Goal: Information Seeking & Learning: Learn about a topic

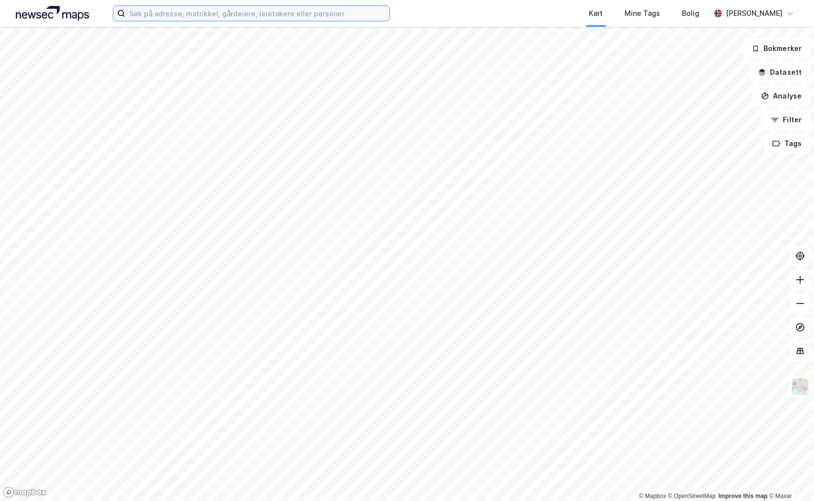
click at [177, 18] on input at bounding box center [257, 13] width 264 height 15
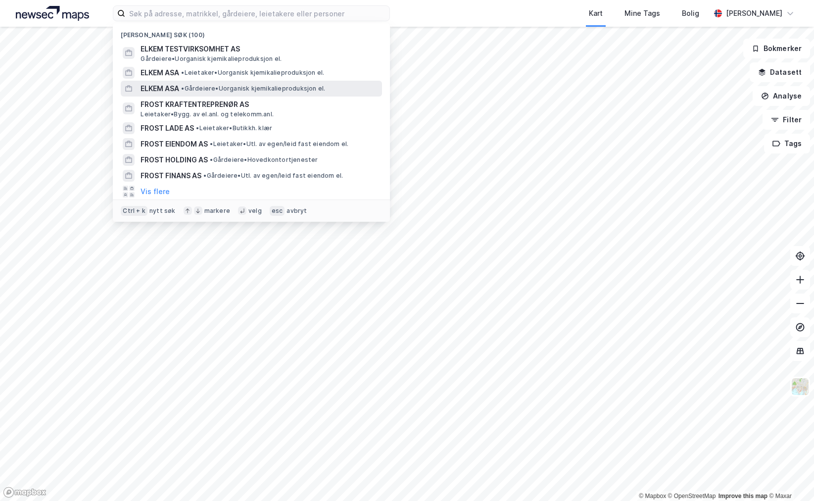
click at [183, 83] on div "ELKEM ASA • Gårdeiere • Uorganisk kjemikalieproduksjon el." at bounding box center [260, 89] width 239 height 12
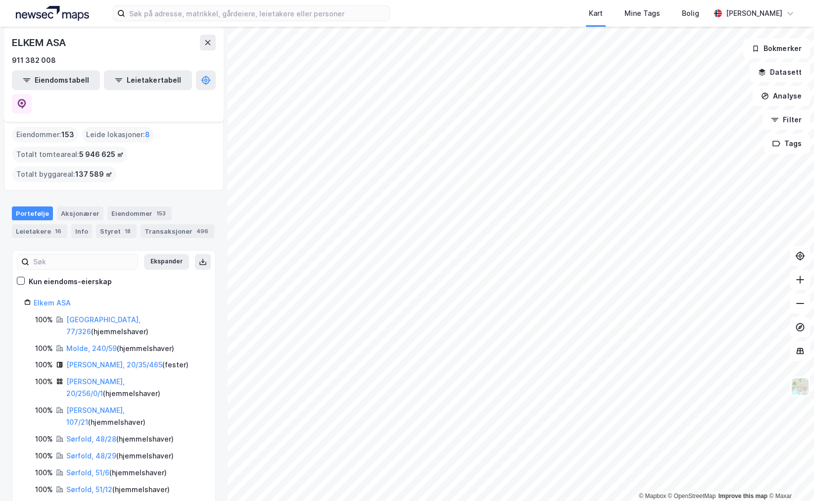
scroll to position [7, 0]
click at [92, 344] on link "Molde, 240/59" at bounding box center [91, 348] width 50 height 8
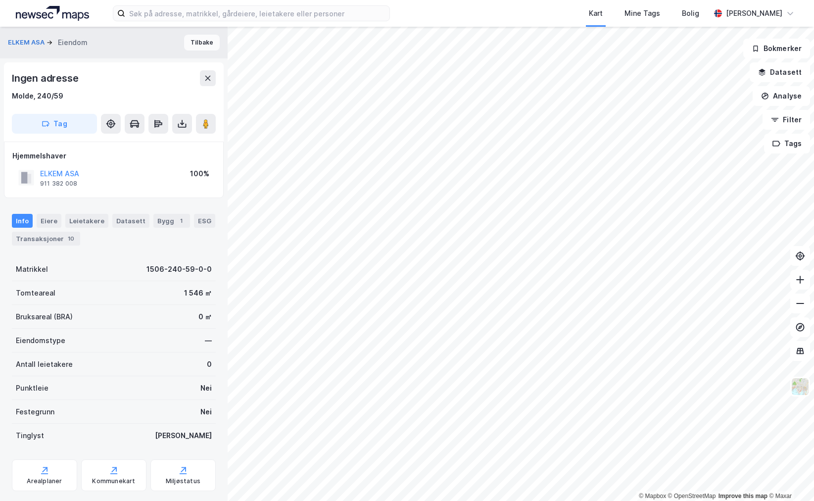
click at [193, 46] on button "Tilbake" at bounding box center [202, 43] width 36 height 16
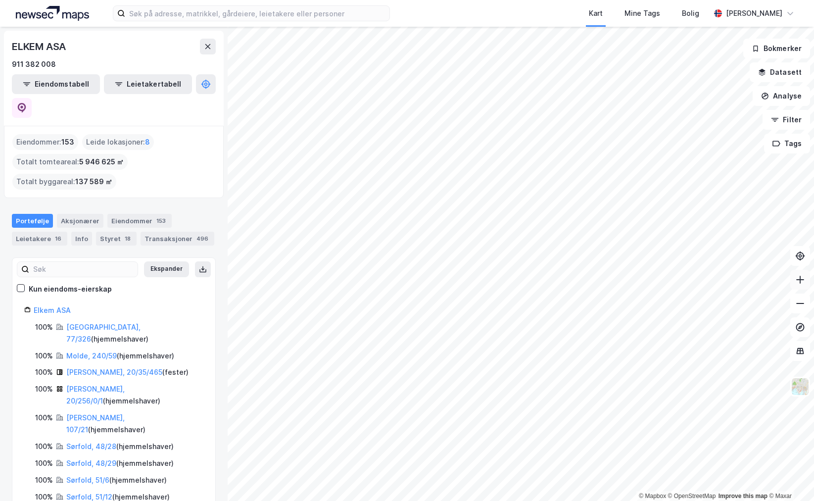
click at [800, 282] on icon at bounding box center [800, 280] width 1 height 8
click at [800, 279] on icon at bounding box center [800, 280] width 10 height 10
click at [797, 280] on icon at bounding box center [800, 280] width 10 height 10
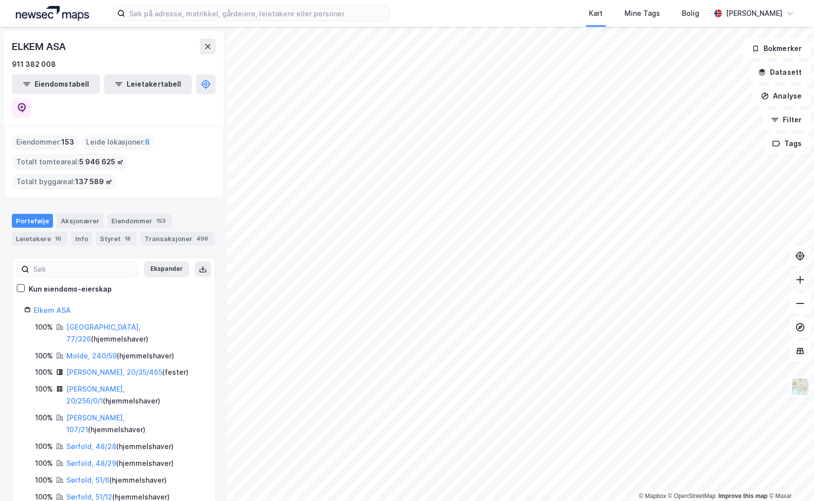
click at [797, 280] on icon at bounding box center [800, 280] width 10 height 10
click at [798, 283] on icon at bounding box center [800, 280] width 10 height 10
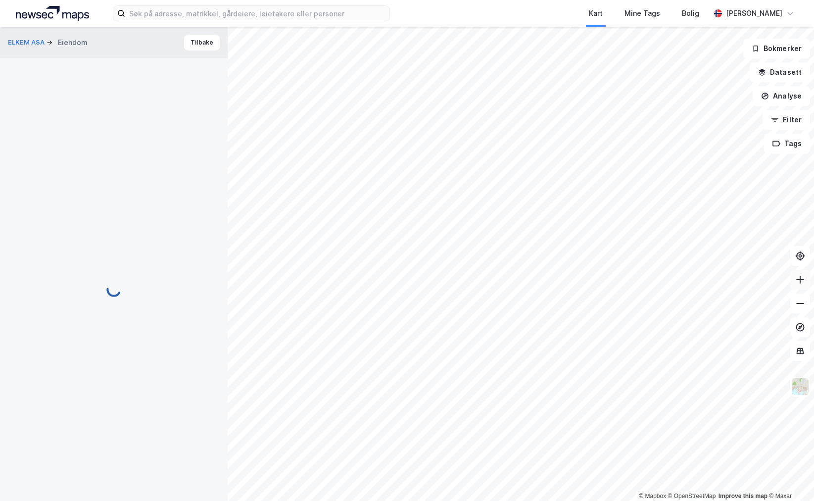
scroll to position [4, 0]
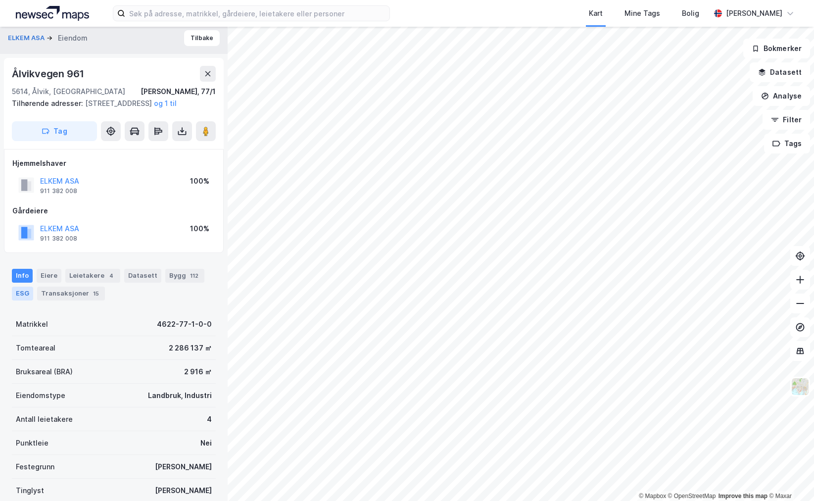
click at [17, 300] on div "ESG" at bounding box center [22, 293] width 21 height 14
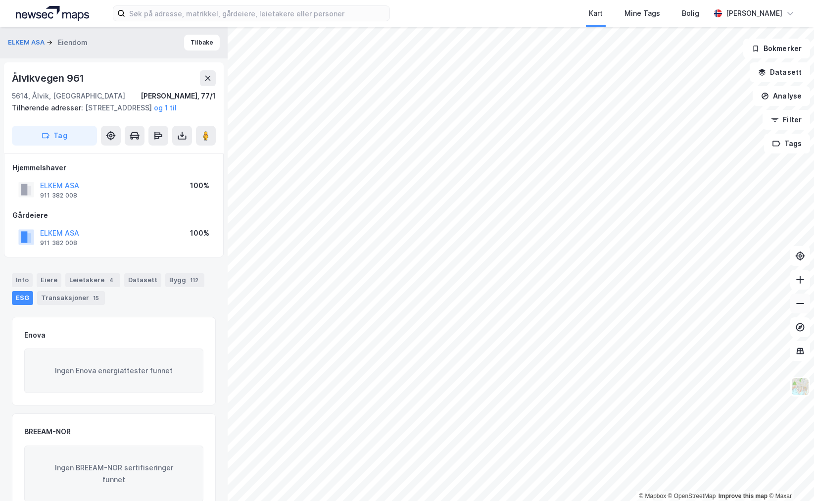
click at [802, 307] on icon at bounding box center [800, 303] width 10 height 10
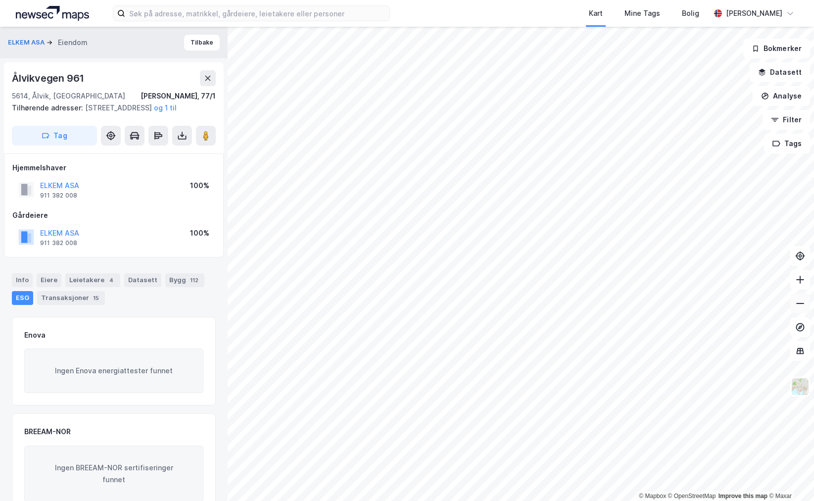
click at [802, 307] on icon at bounding box center [800, 303] width 10 height 10
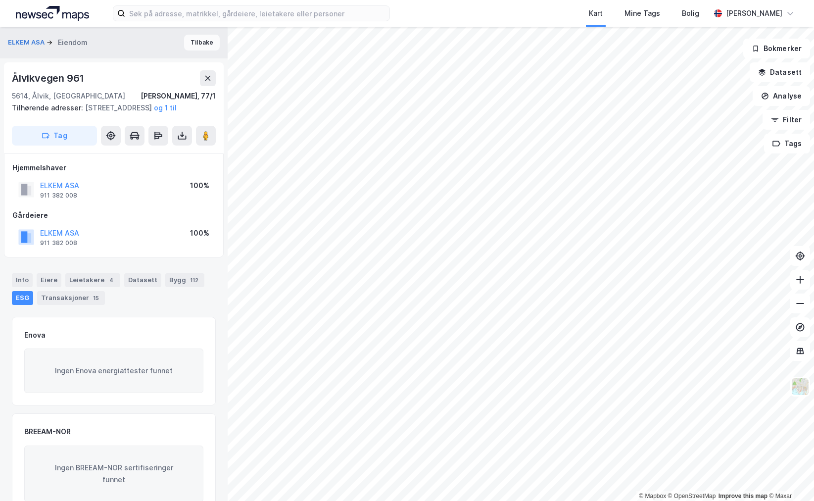
click at [192, 45] on button "Tilbake" at bounding box center [202, 43] width 36 height 16
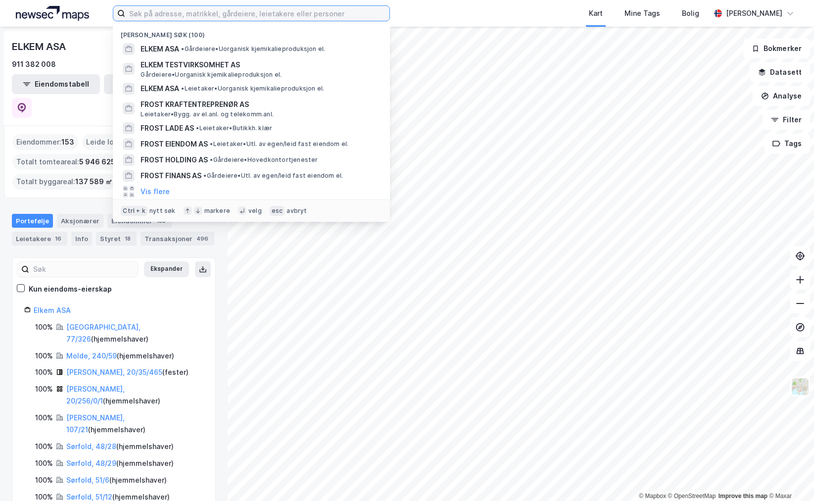
click at [302, 9] on input at bounding box center [257, 13] width 264 height 15
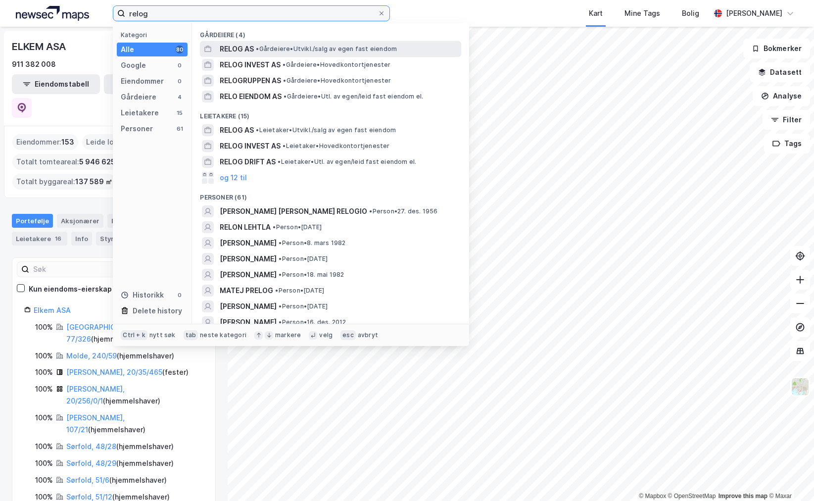
type input "relog"
click at [279, 50] on span "• Gårdeiere • [GEOGRAPHIC_DATA]/salg av egen fast eiendom" at bounding box center [326, 49] width 141 height 8
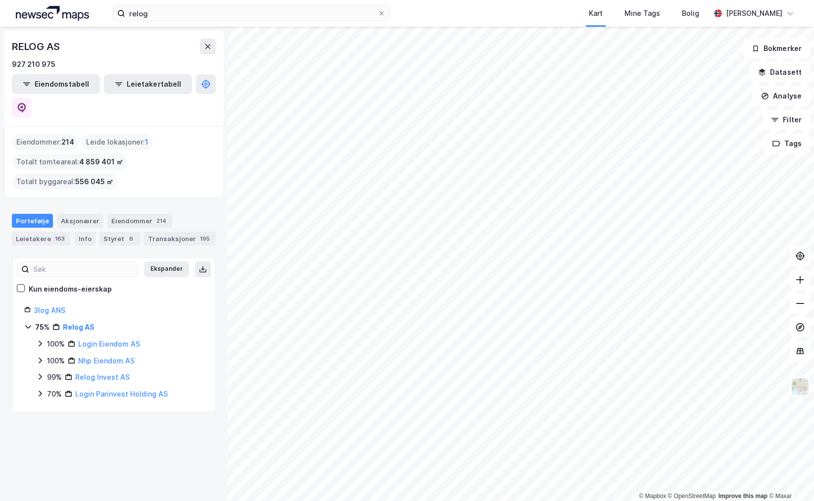
click at [31, 323] on icon at bounding box center [28, 327] width 8 height 8
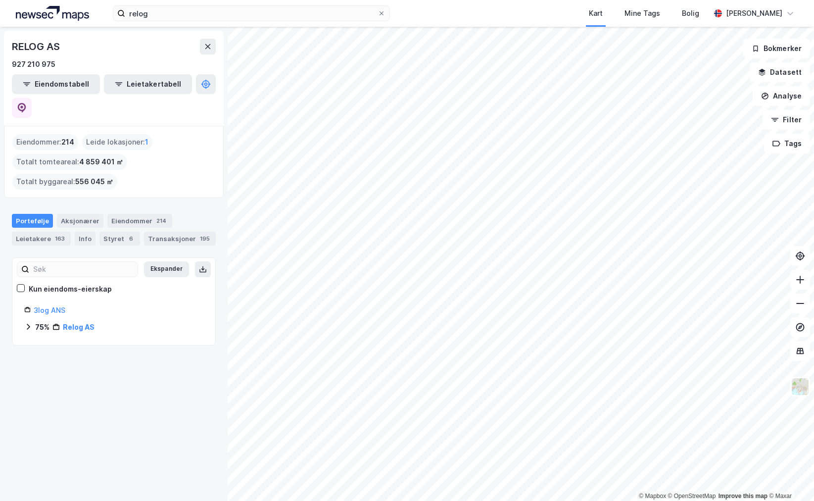
click at [31, 323] on icon at bounding box center [28, 327] width 8 height 8
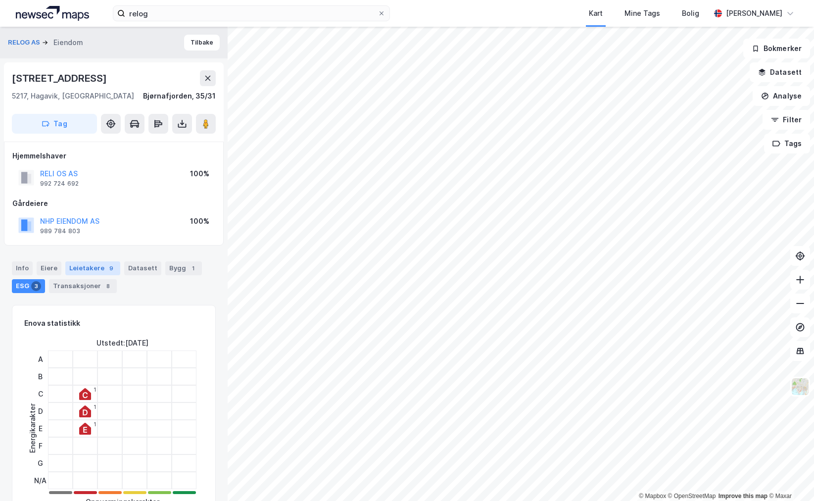
click at [84, 270] on div "Leietakere 9" at bounding box center [92, 268] width 55 height 14
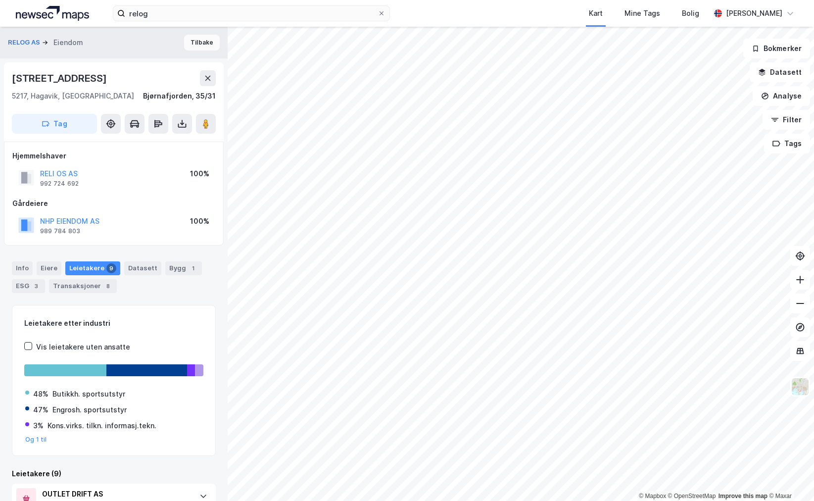
click at [190, 42] on button "Tilbake" at bounding box center [202, 43] width 36 height 16
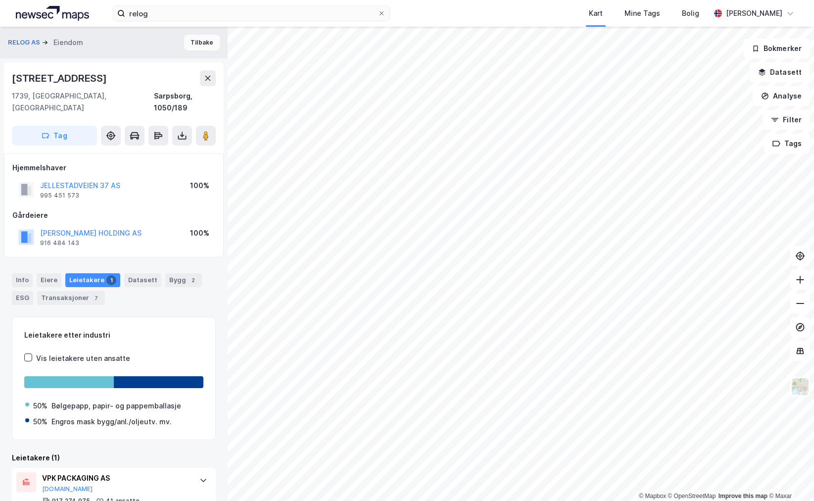
click at [187, 43] on button "Tilbake" at bounding box center [202, 43] width 36 height 16
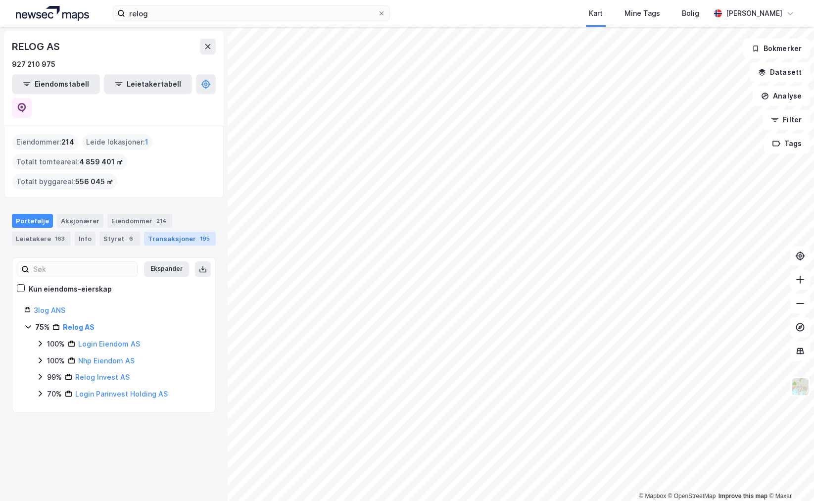
click at [151, 232] on div "Transaksjoner 195" at bounding box center [180, 239] width 72 height 14
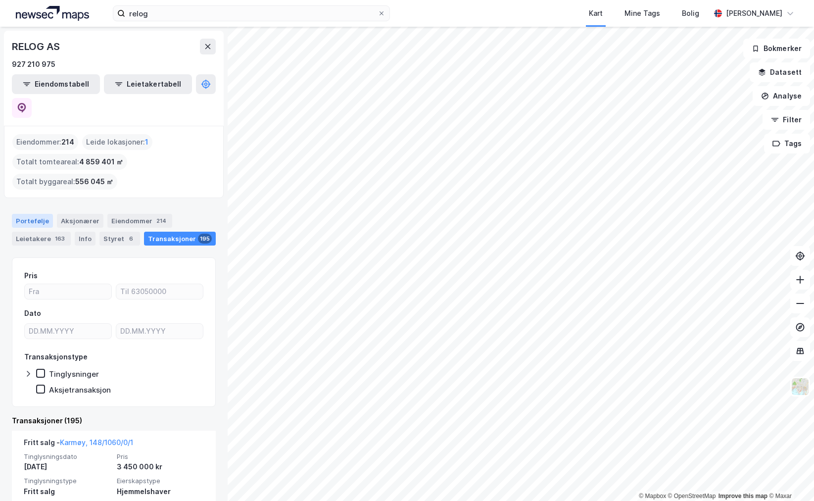
click at [34, 214] on div "Portefølje" at bounding box center [32, 221] width 41 height 14
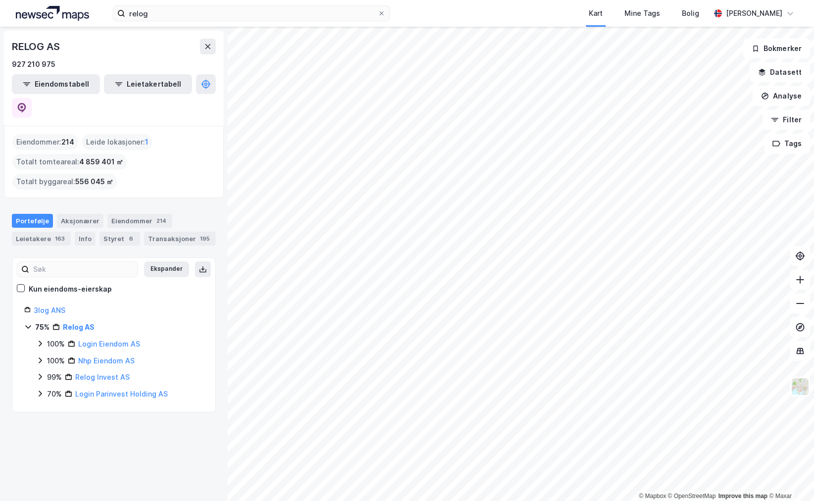
click at [38, 373] on icon at bounding box center [40, 377] width 8 height 8
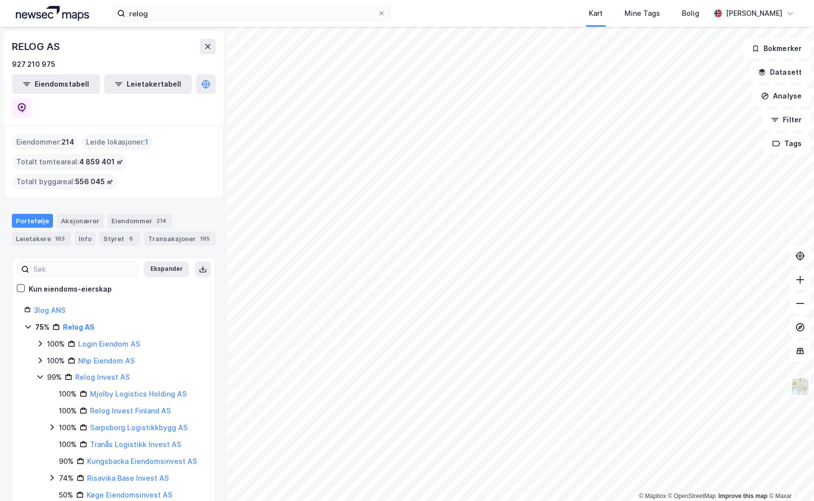
scroll to position [1, 0]
click at [51, 472] on icon at bounding box center [52, 476] width 8 height 8
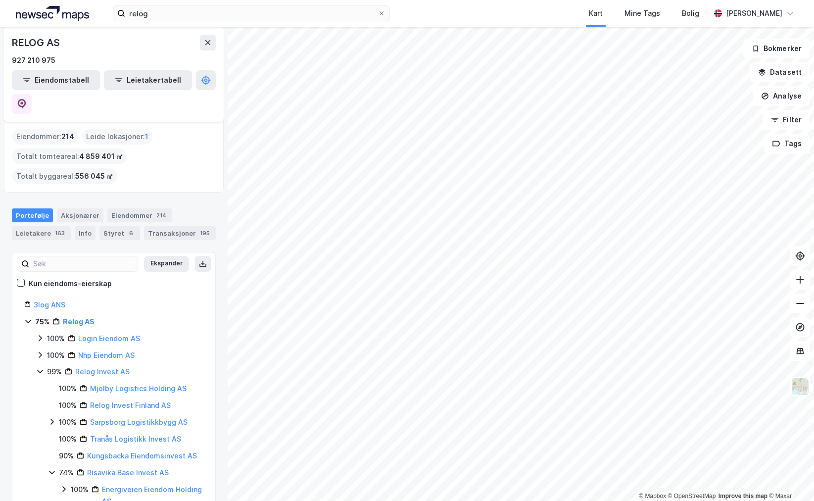
scroll to position [0, 0]
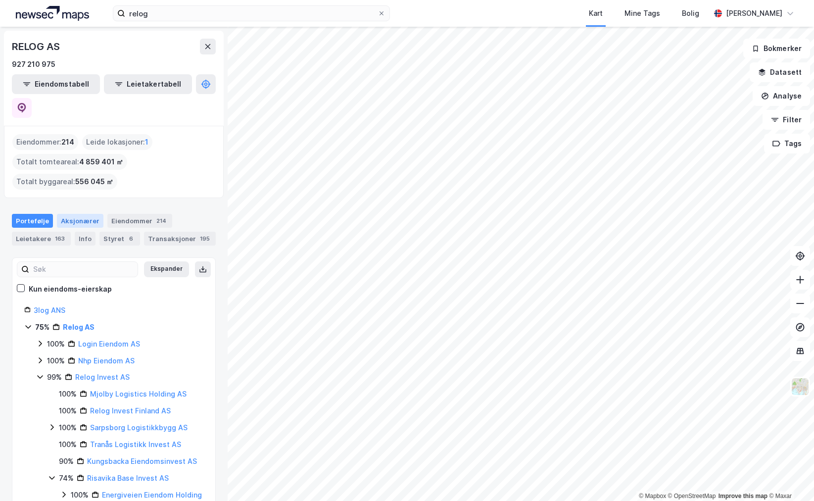
click at [78, 214] on div "Aksjonærer" at bounding box center [80, 221] width 47 height 14
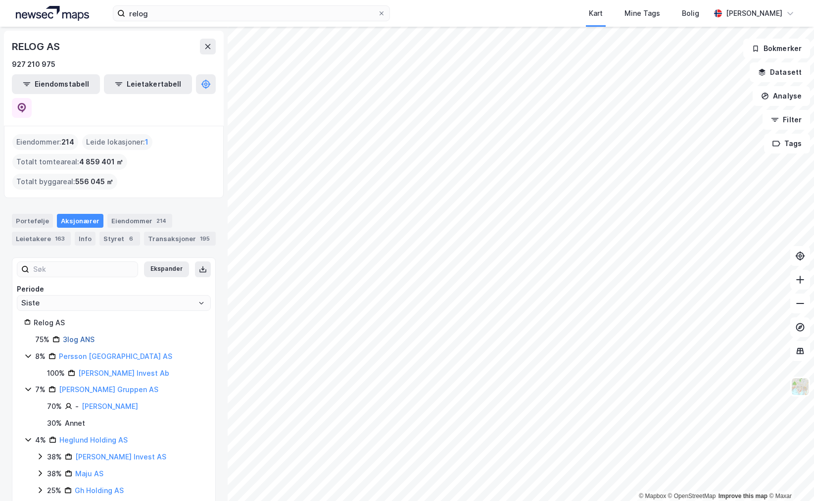
click at [82, 335] on link "3log ANS" at bounding box center [79, 339] width 32 height 8
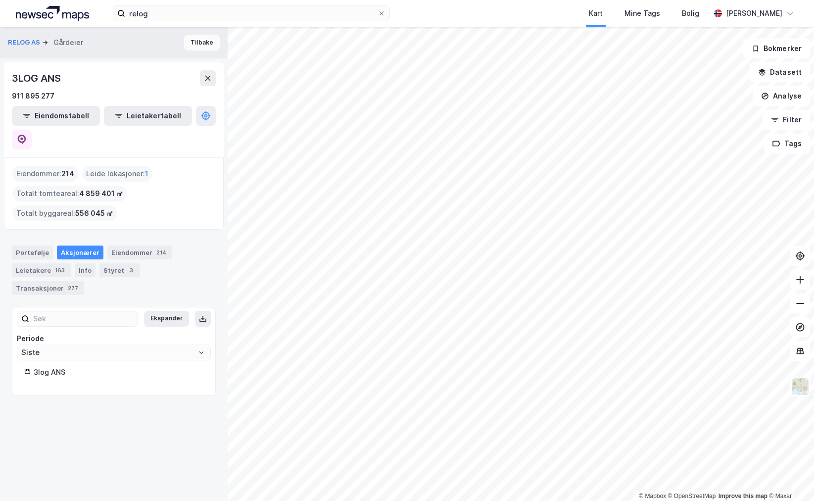
click at [192, 39] on button "Tilbake" at bounding box center [202, 43] width 36 height 16
